Goal: Task Accomplishment & Management: Manage account settings

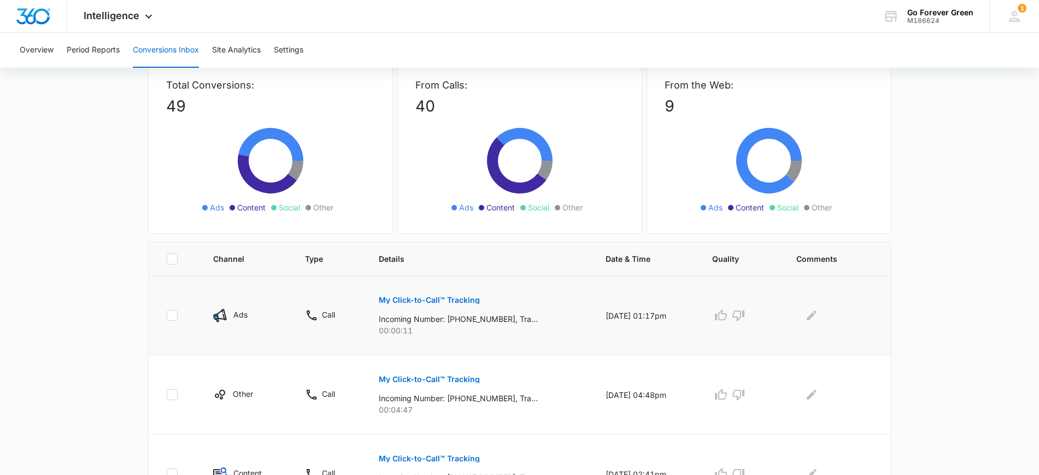
scroll to position [137, 0]
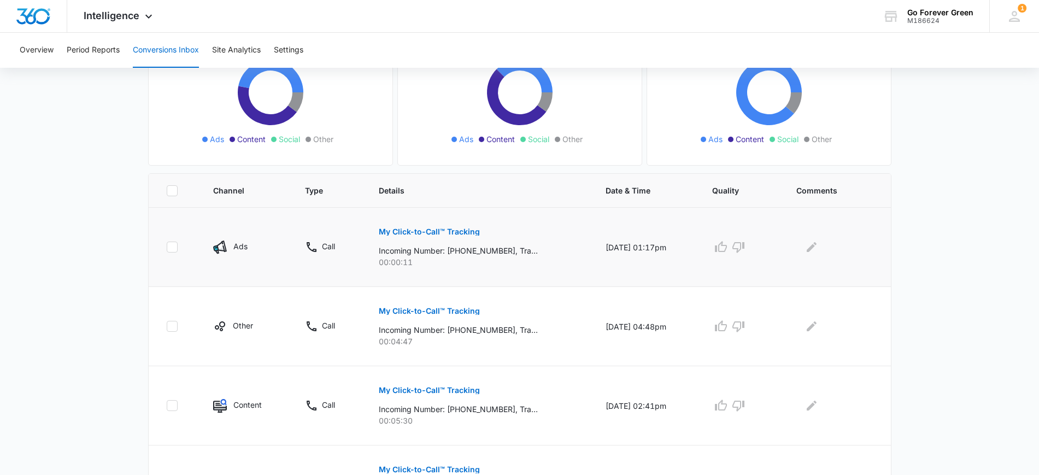
click at [442, 232] on p "My Click-to-Call™ Tracking" at bounding box center [429, 232] width 101 height 8
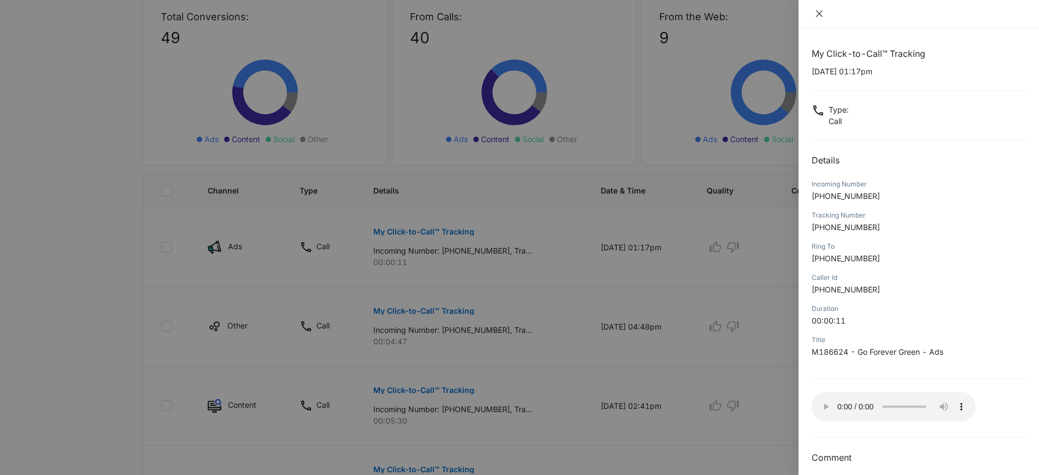
click at [818, 14] on icon "close" at bounding box center [819, 13] width 9 height 9
click at [818, 14] on div at bounding box center [918, 14] width 240 height 28
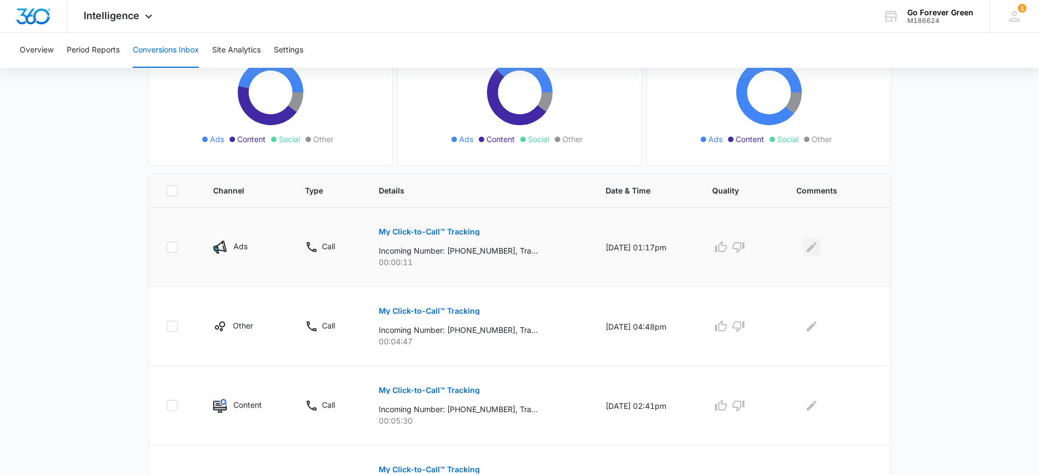
click at [814, 245] on icon "Edit Comments" at bounding box center [811, 246] width 13 height 13
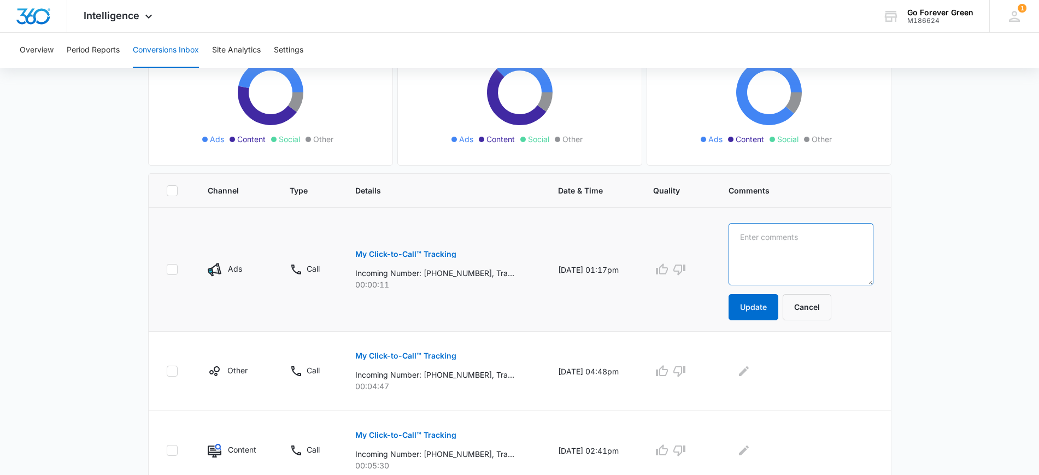
click at [812, 243] on textarea at bounding box center [800, 254] width 145 height 62
type textarea "solicitation"
click at [777, 313] on button "Update" at bounding box center [753, 307] width 50 height 26
